Goal: Find specific page/section: Find specific page/section

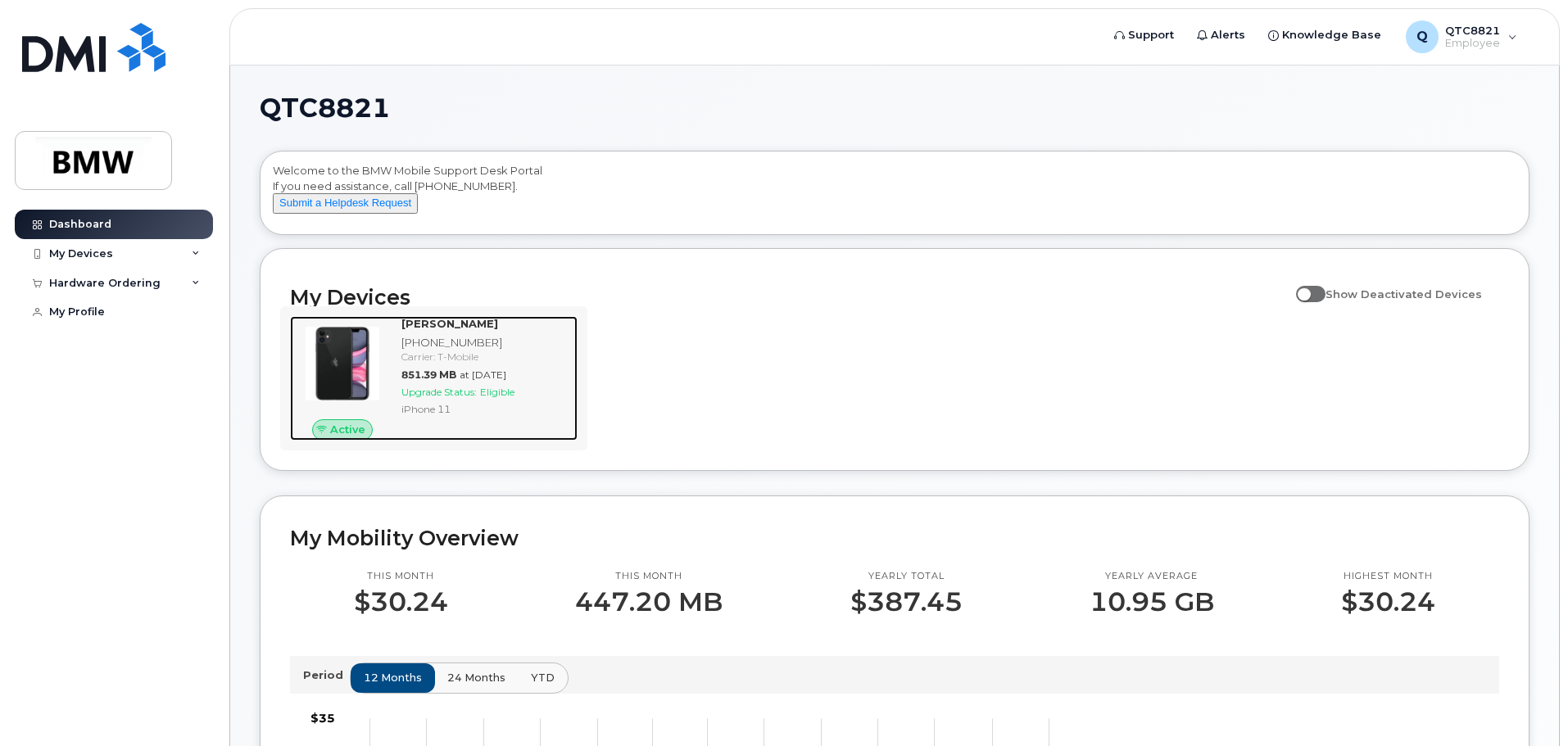
click at [388, 361] on div at bounding box center [342, 363] width 105 height 95
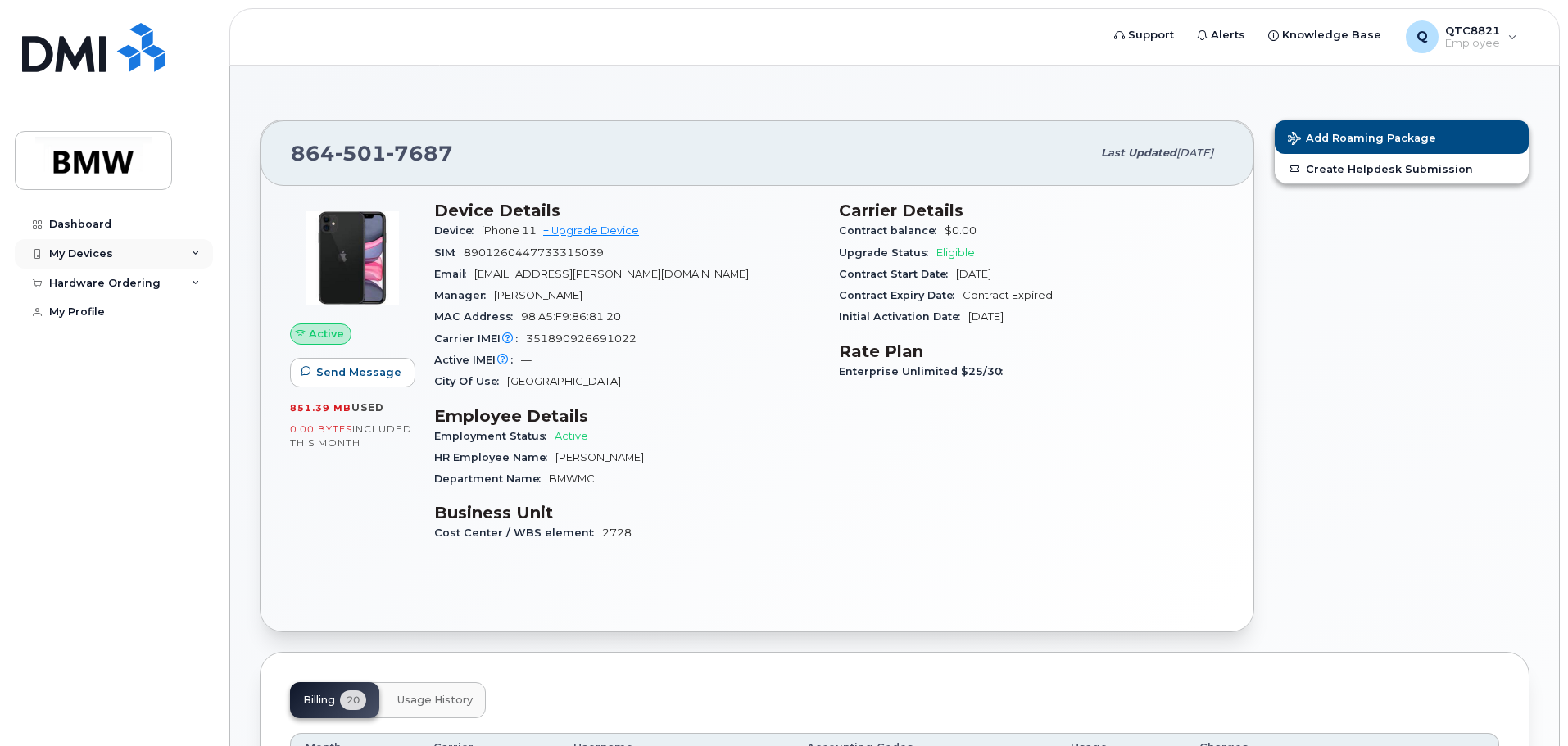
click at [188, 252] on div "My Devices" at bounding box center [114, 253] width 198 height 29
click at [200, 382] on div "Hardware Ordering" at bounding box center [114, 371] width 198 height 29
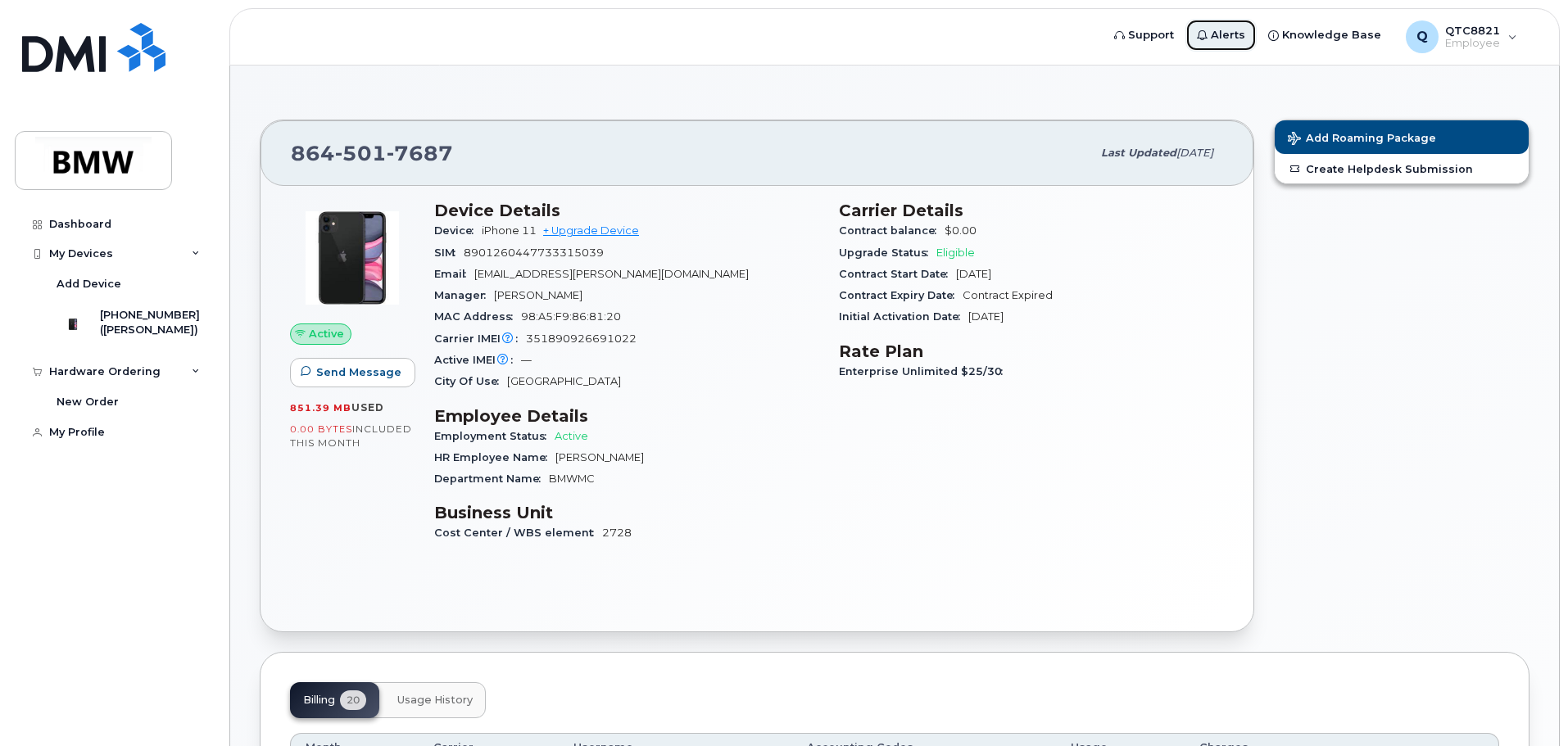
click at [1242, 34] on span "Alerts" at bounding box center [1228, 35] width 35 height 16
